Goal: Task Accomplishment & Management: Manage account settings

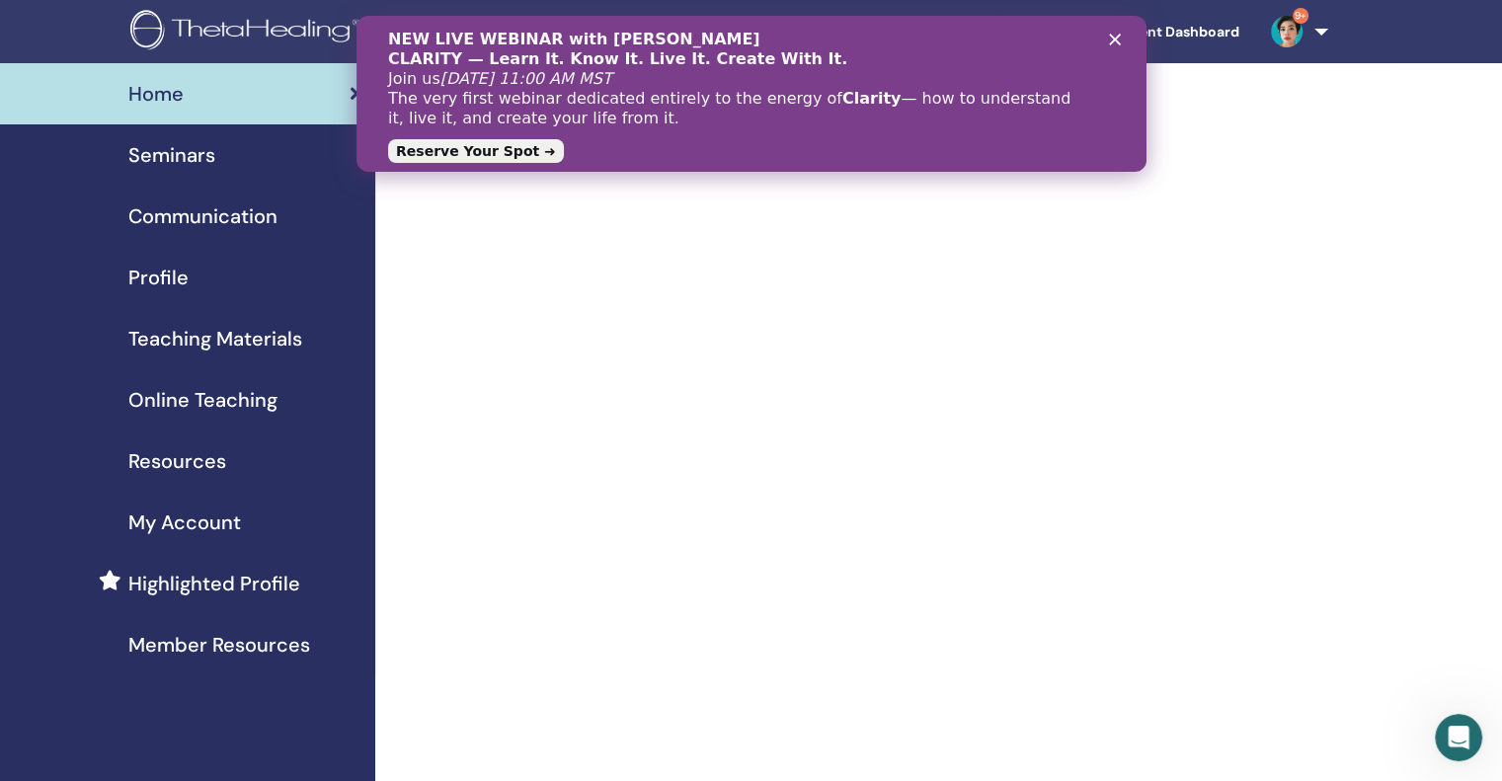
click at [1115, 39] on polygon "Close" at bounding box center [1114, 40] width 12 height 12
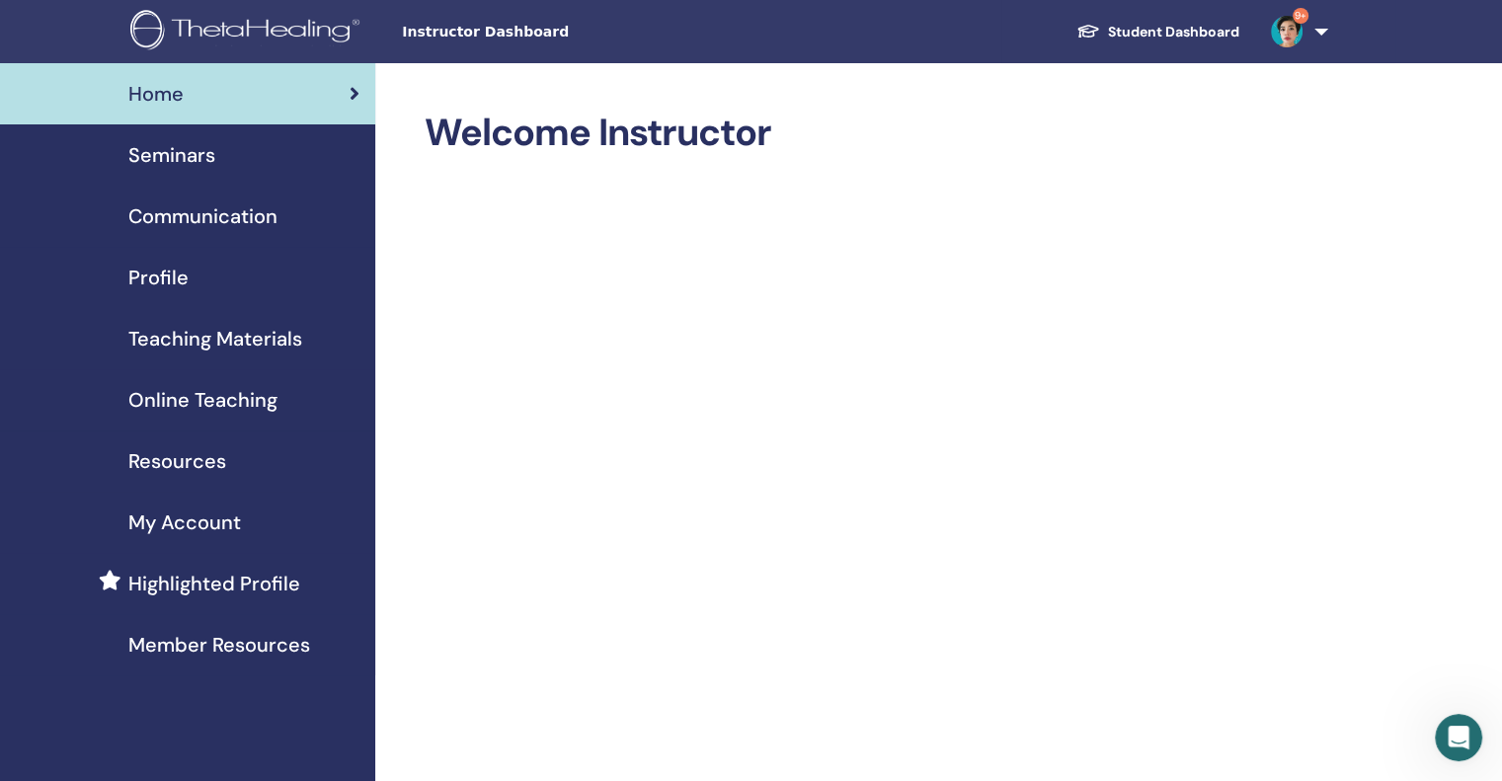
click at [221, 169] on div "Seminars" at bounding box center [188, 155] width 344 height 30
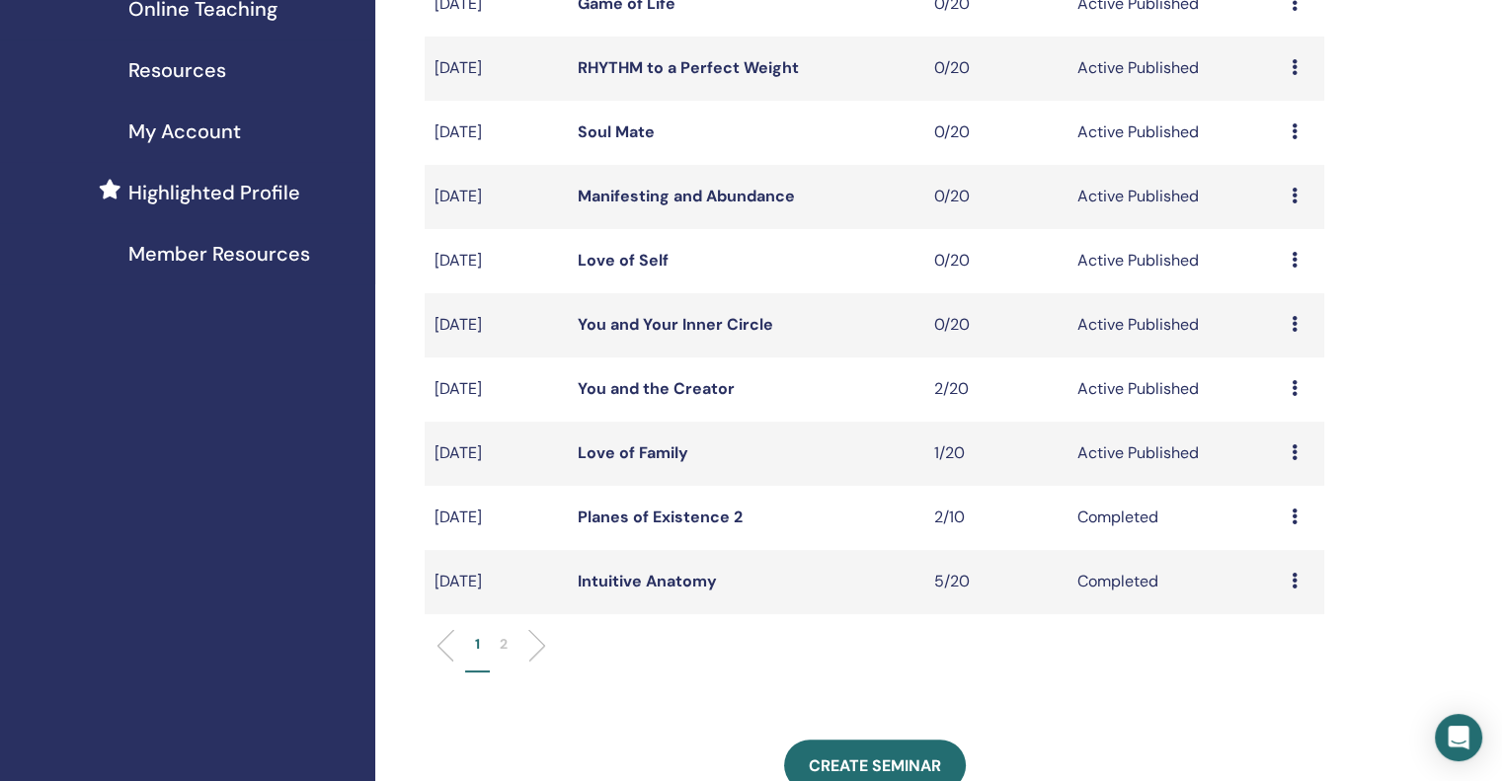
scroll to position [395, 0]
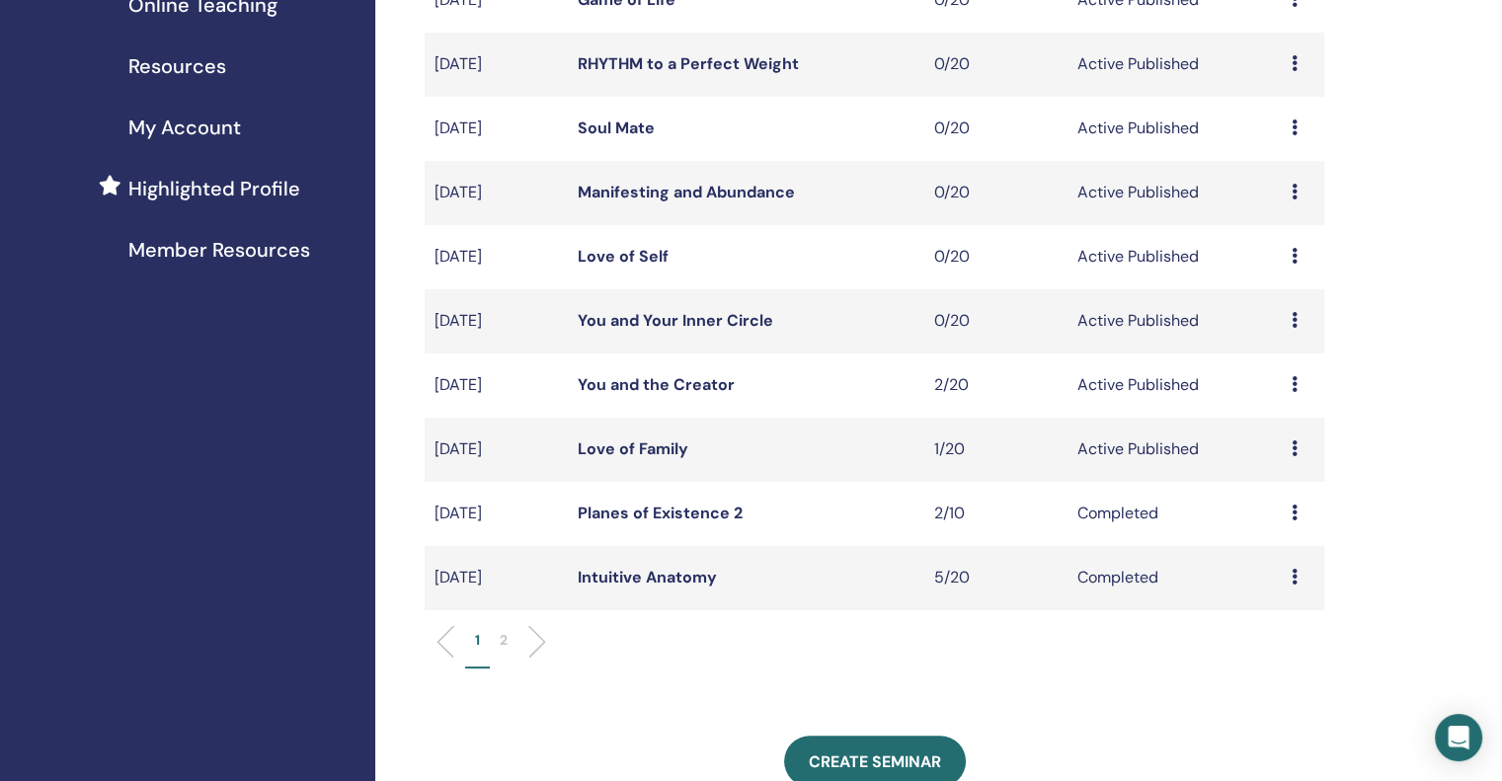
click at [1292, 450] on icon at bounding box center [1295, 448] width 6 height 16
click at [1307, 521] on link "Attendees" at bounding box center [1276, 525] width 75 height 21
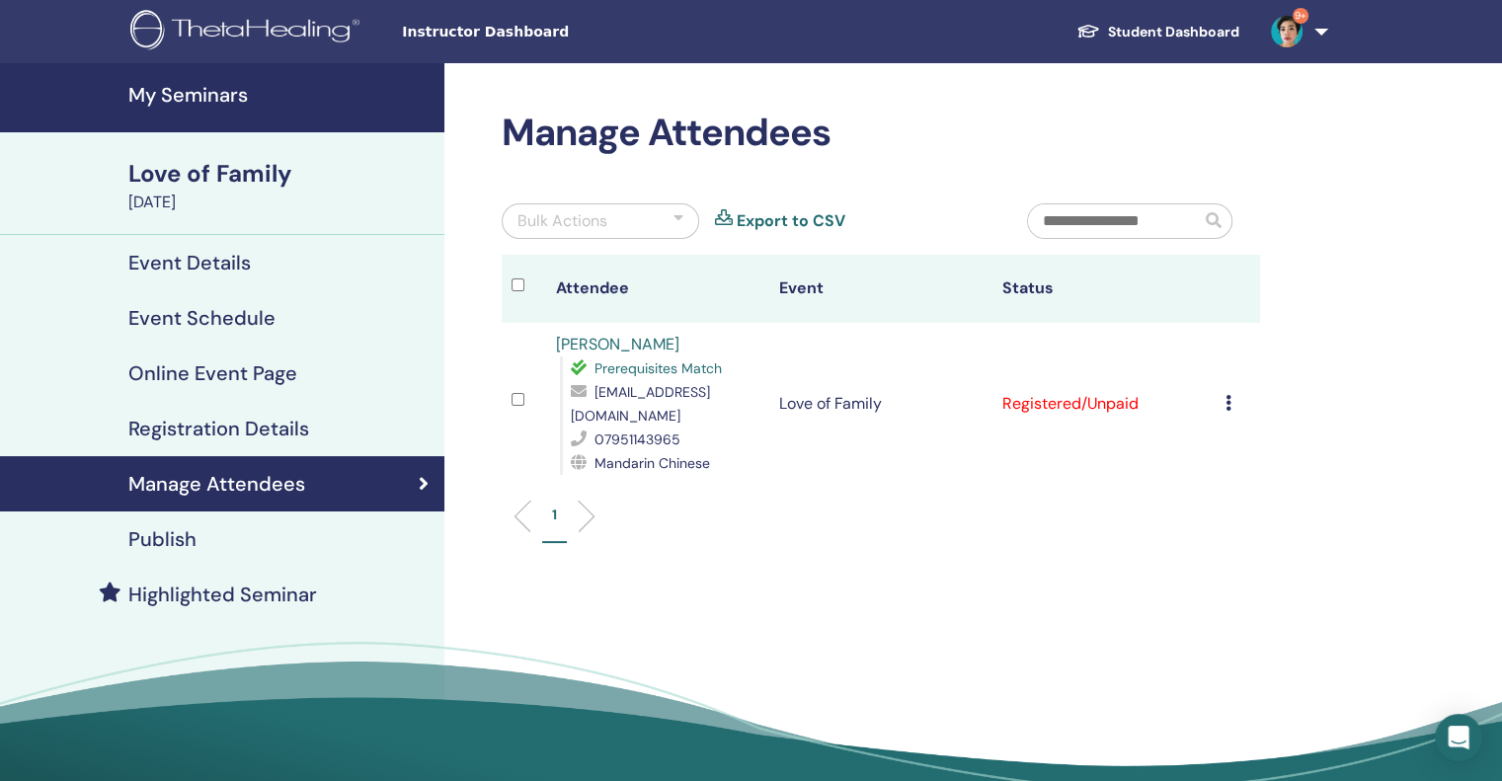
click at [623, 221] on div "Bulk Actions" at bounding box center [601, 221] width 198 height 36
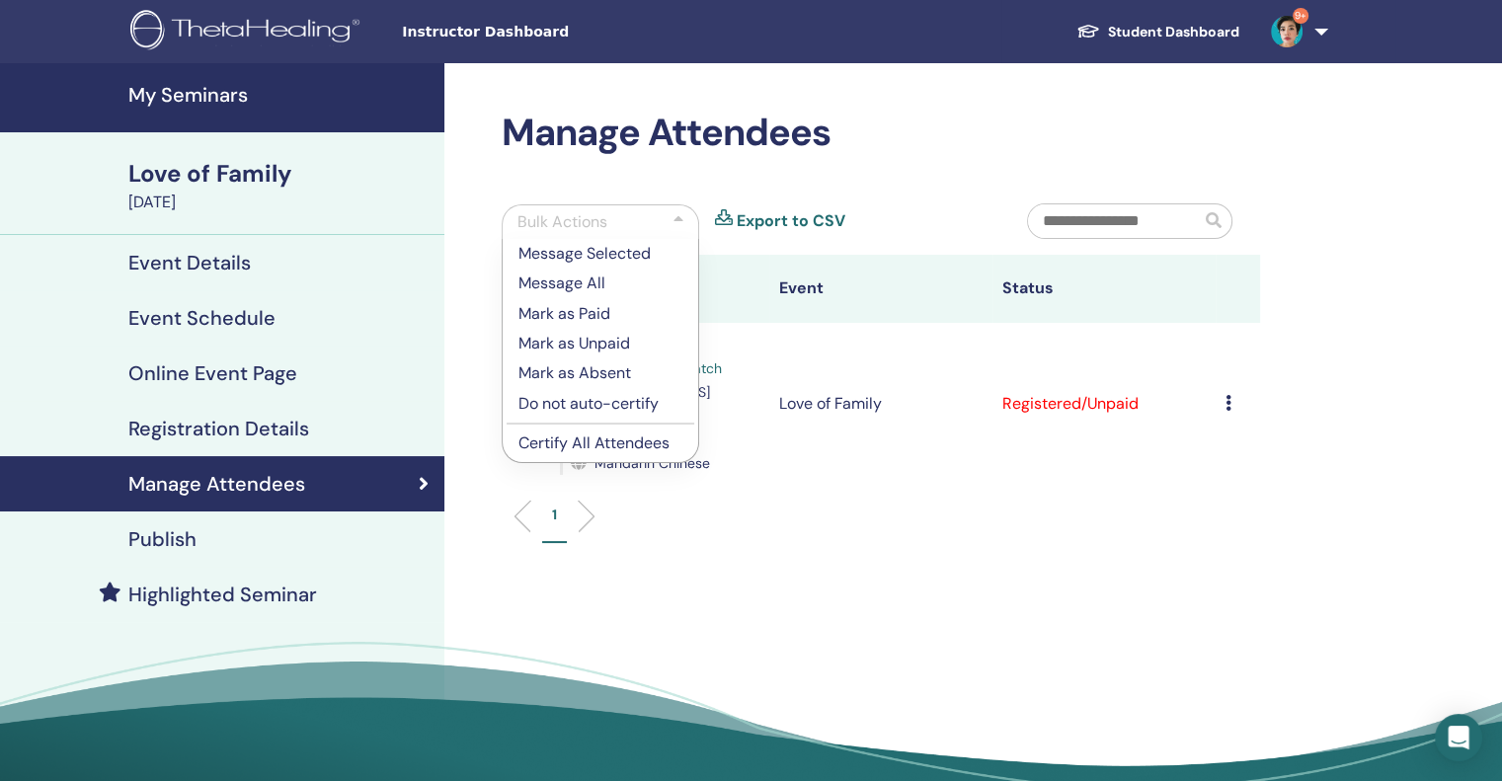
click at [645, 441] on p "Certify All Attendees" at bounding box center [600, 444] width 164 height 24
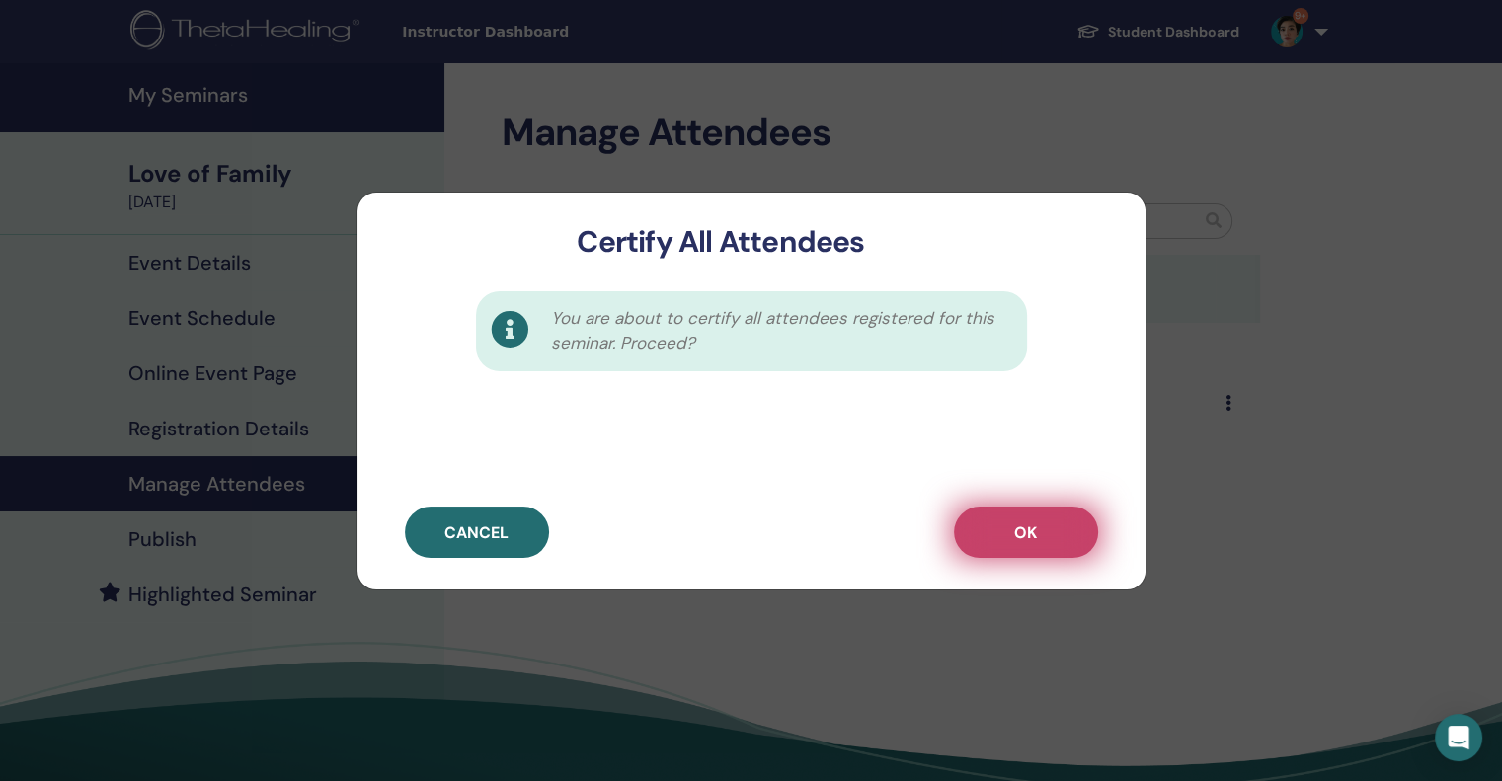
click at [1059, 539] on button "OK" at bounding box center [1026, 532] width 144 height 51
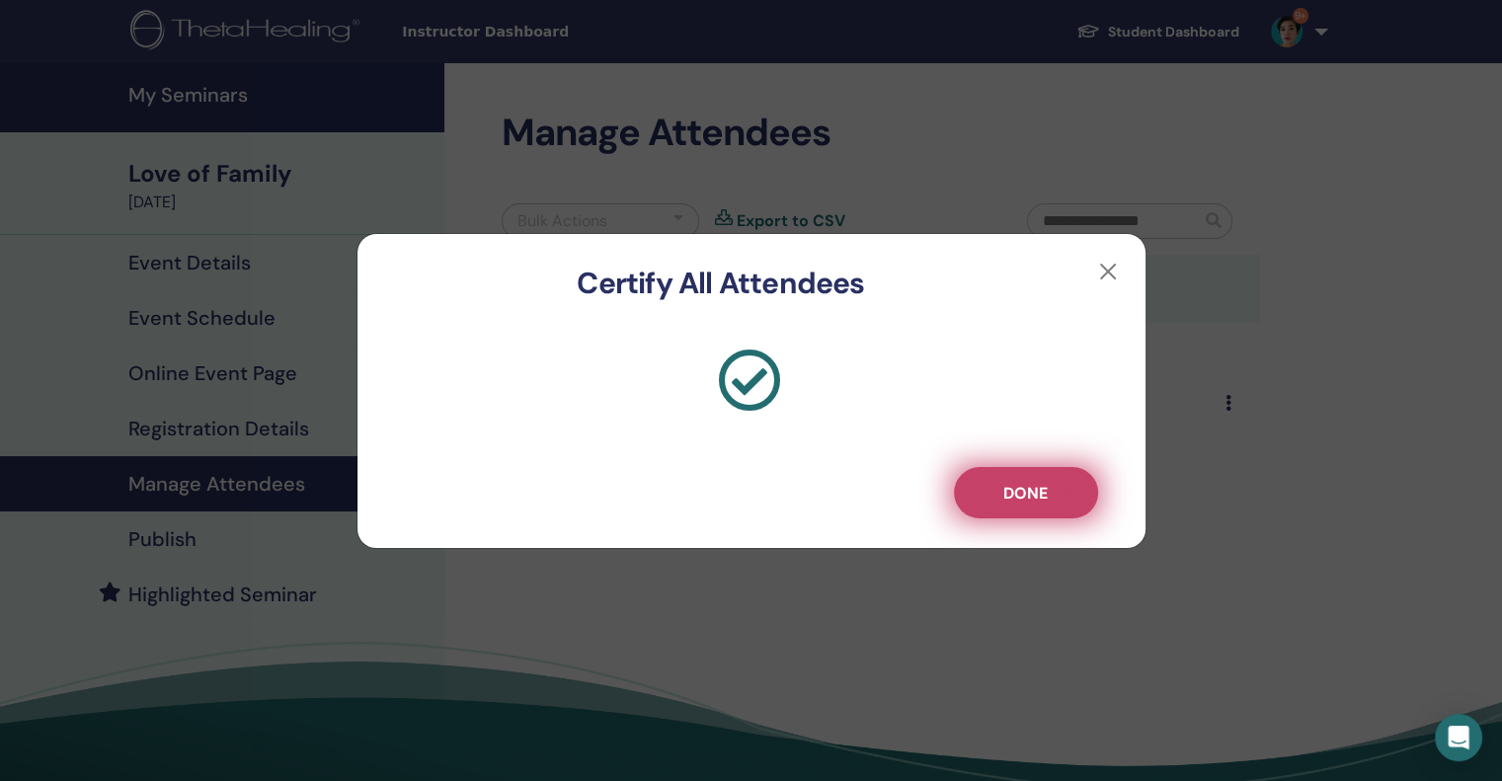
click at [1051, 473] on button "Done" at bounding box center [1026, 492] width 144 height 51
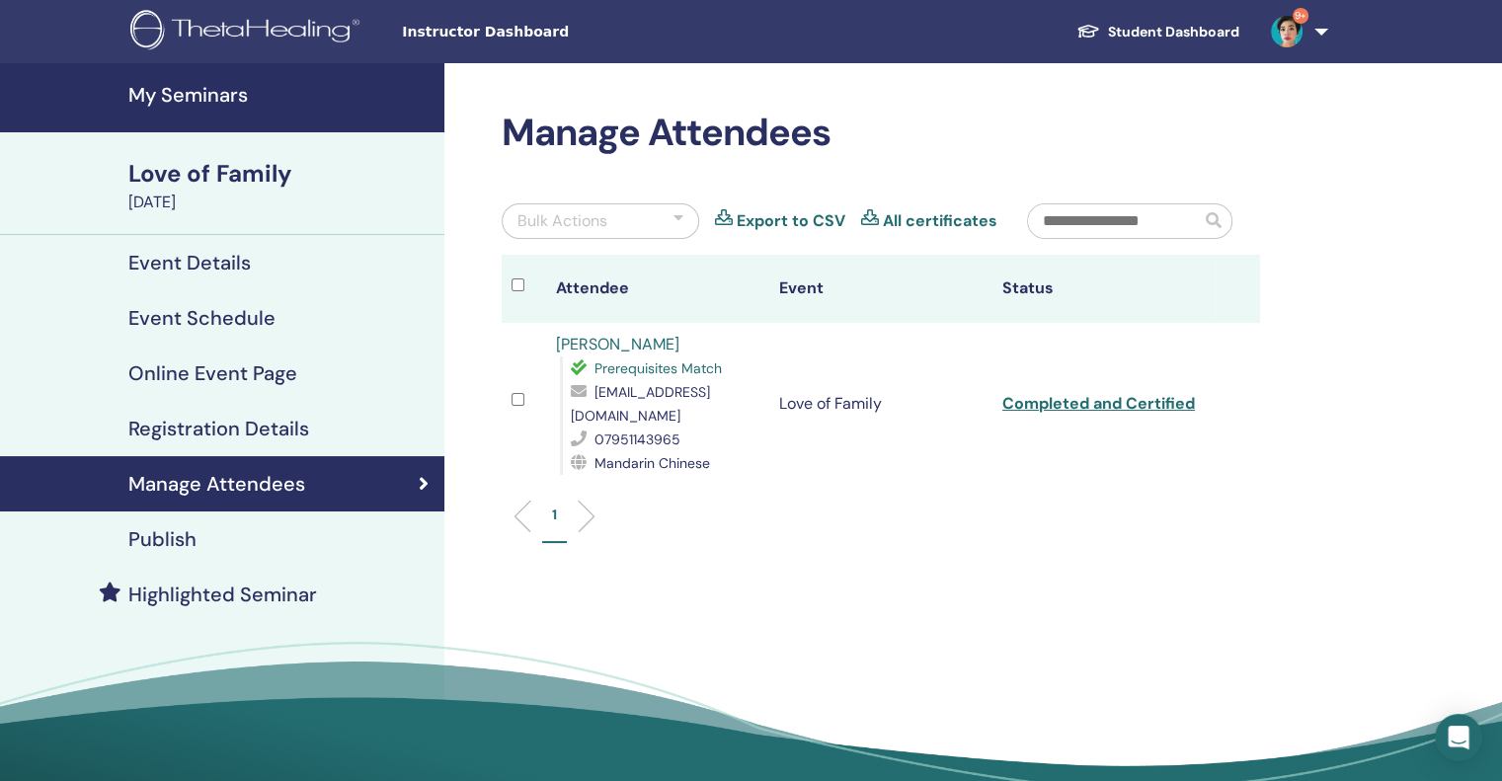
click at [217, 94] on h4 "My Seminars" at bounding box center [280, 95] width 304 height 24
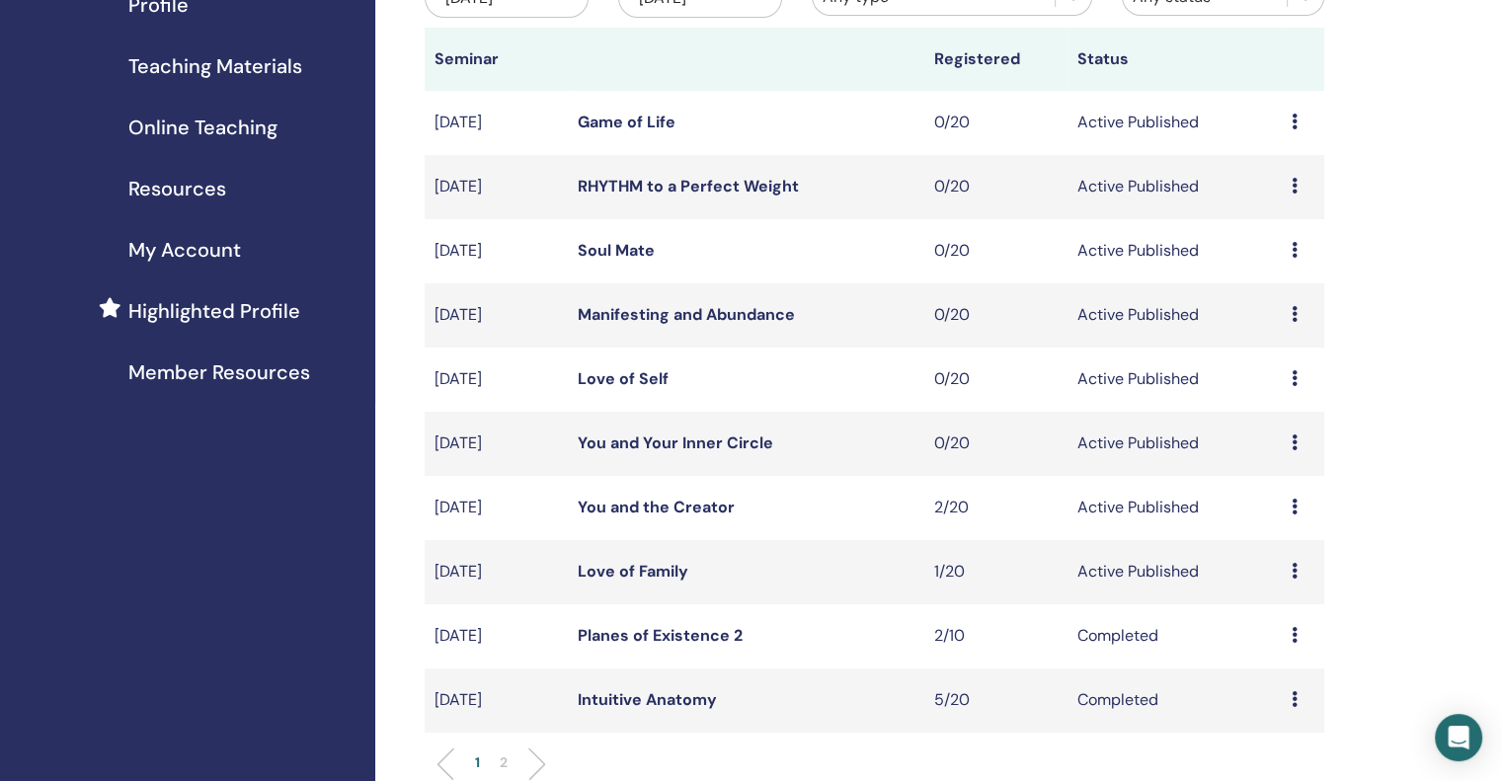
scroll to position [395, 0]
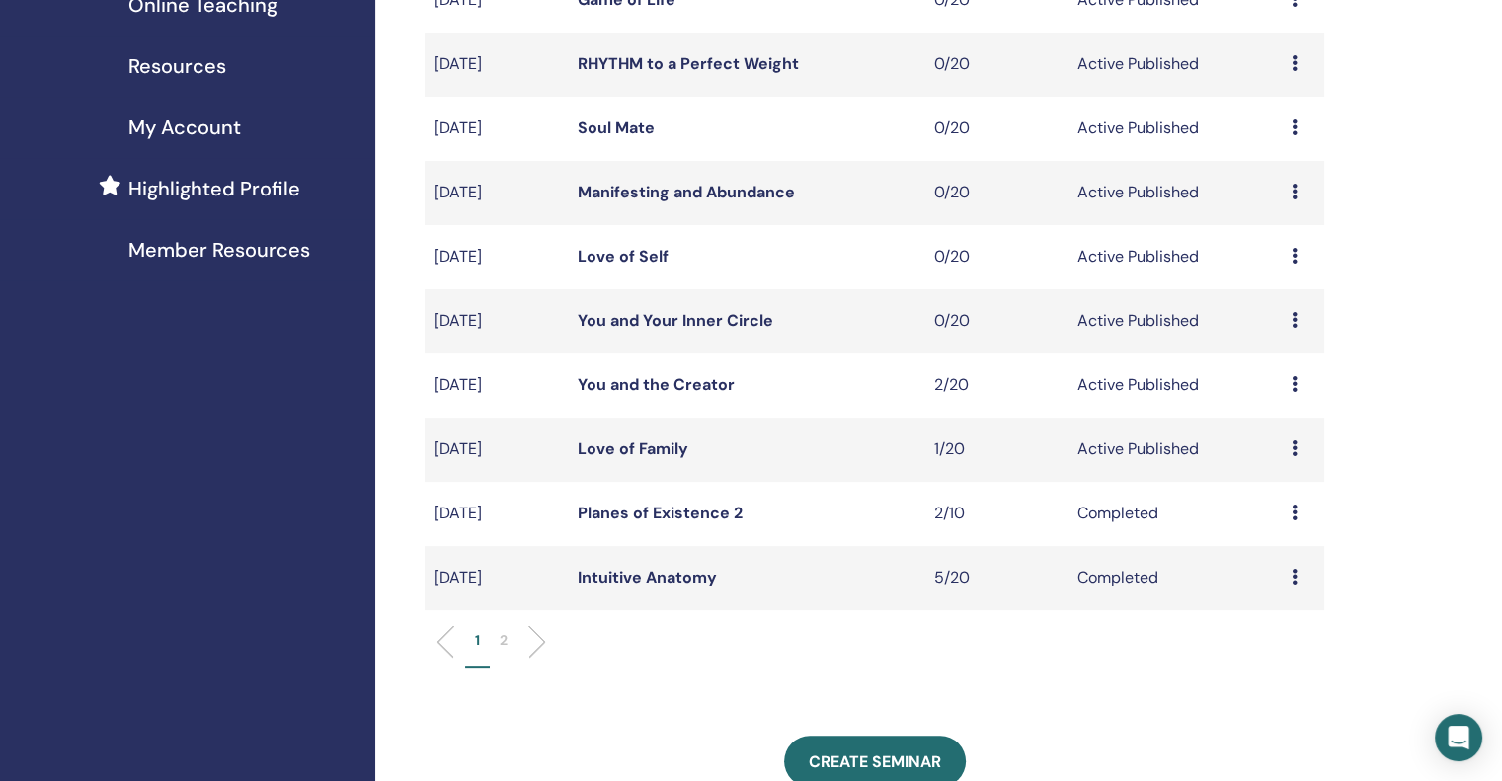
click at [1299, 385] on div "Preview Edit Attendees Cancel" at bounding box center [1303, 385] width 23 height 24
click at [1308, 453] on link "Attendees" at bounding box center [1284, 460] width 75 height 21
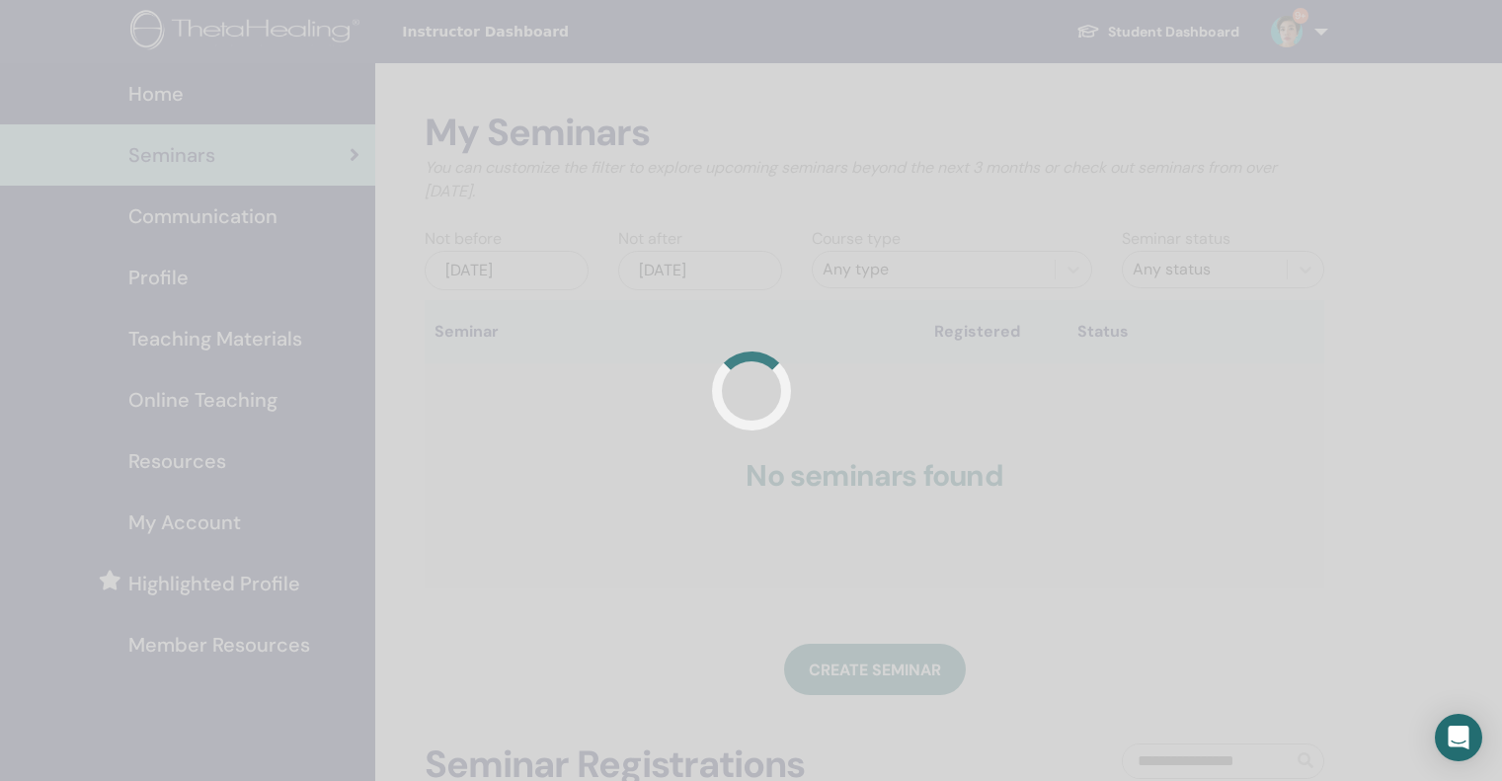
scroll to position [393, 0]
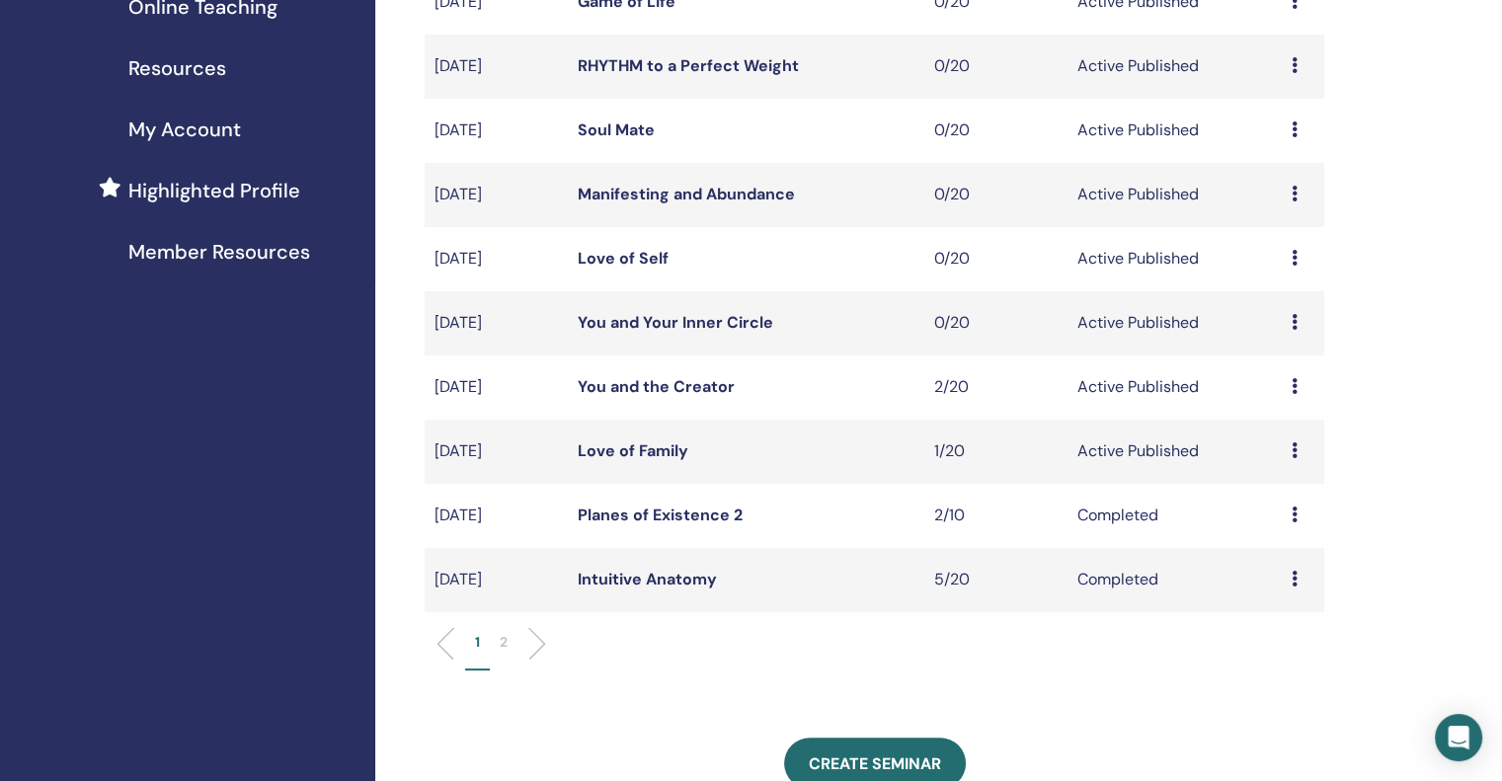
click at [1300, 450] on div "Preview Edit Attendees Cancel" at bounding box center [1303, 451] width 23 height 24
click at [1306, 524] on link "Attendees" at bounding box center [1285, 526] width 75 height 21
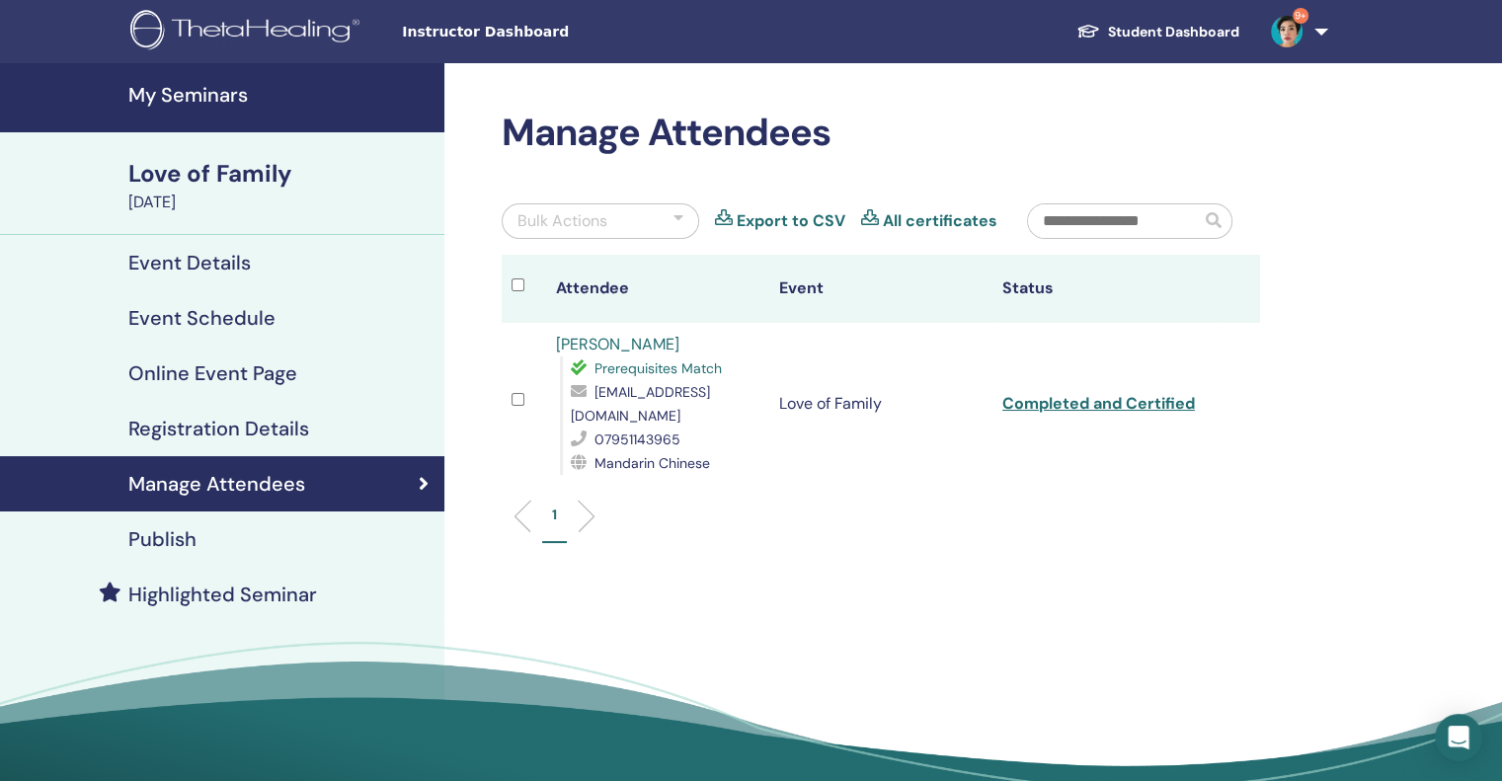
click at [593, 345] on link "Fang Li" at bounding box center [617, 344] width 123 height 21
